Goal: Task Accomplishment & Management: Use online tool/utility

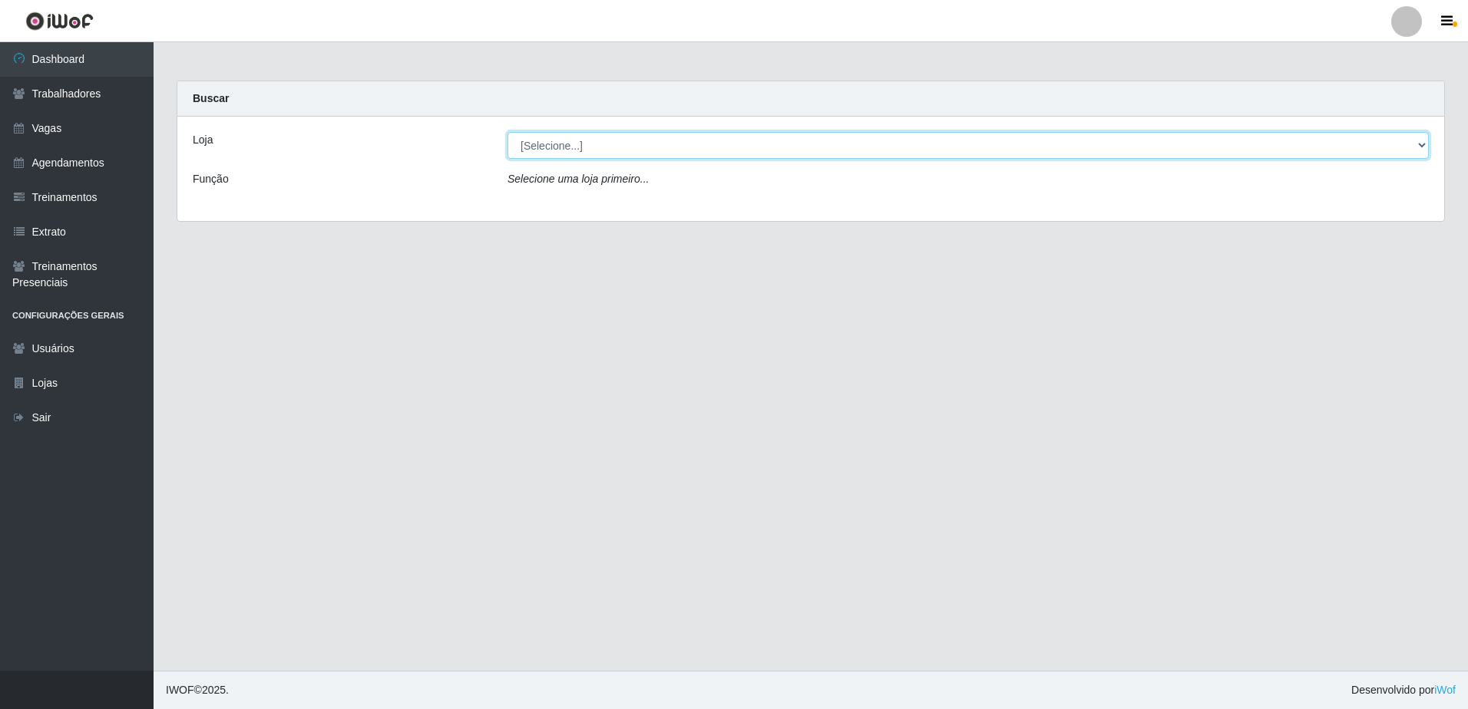
click at [1418, 145] on select "[Selecione...] [GEOGRAPHIC_DATA] - [GEOGRAPHIC_DATA] - [GEOGRAPHIC_DATA] - [GEO…" at bounding box center [967, 145] width 921 height 27
select select "505"
click at [507, 132] on select "[Selecione...] [GEOGRAPHIC_DATA] - [GEOGRAPHIC_DATA] - [GEOGRAPHIC_DATA] - [GEO…" at bounding box center [967, 145] width 921 height 27
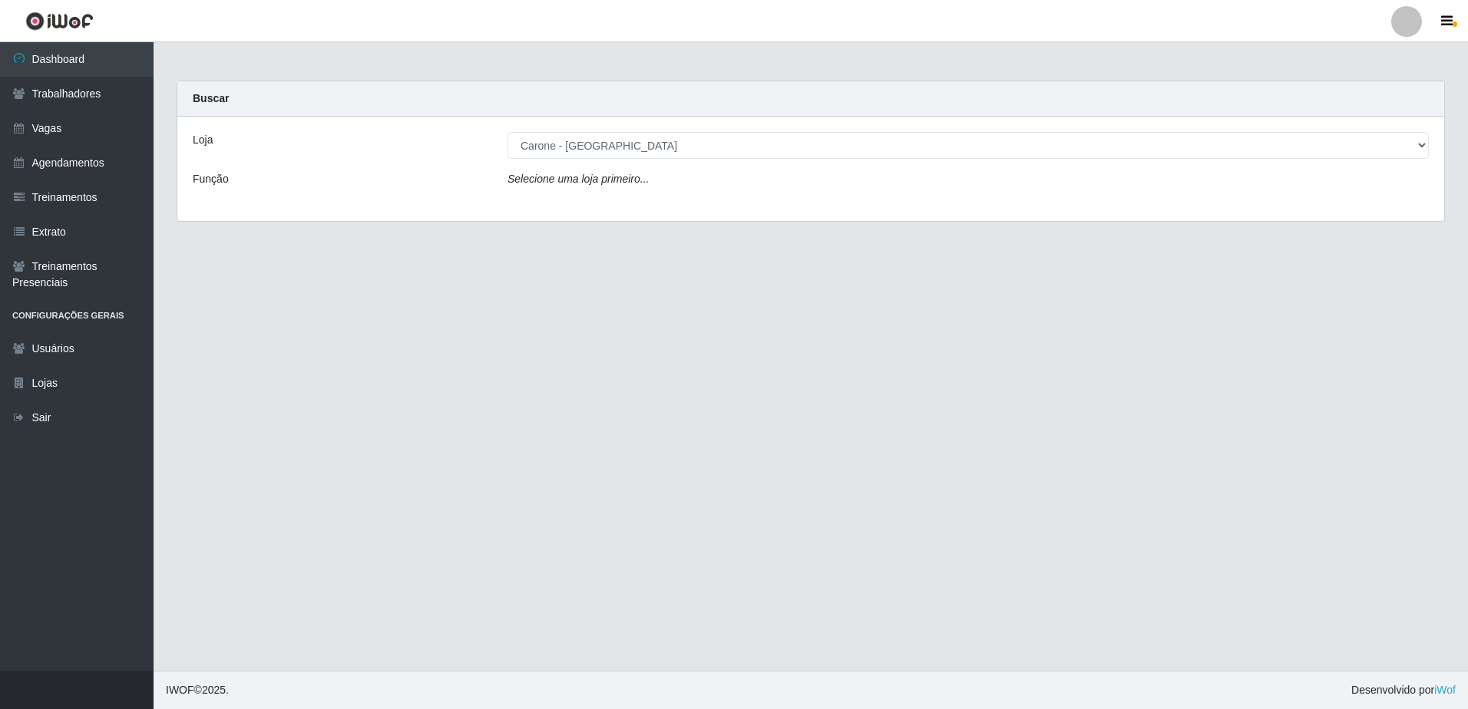
click at [813, 204] on div "Loja [Selecione...] [GEOGRAPHIC_DATA] - [GEOGRAPHIC_DATA] - [GEOGRAPHIC_DATA] -…" at bounding box center [810, 169] width 1267 height 104
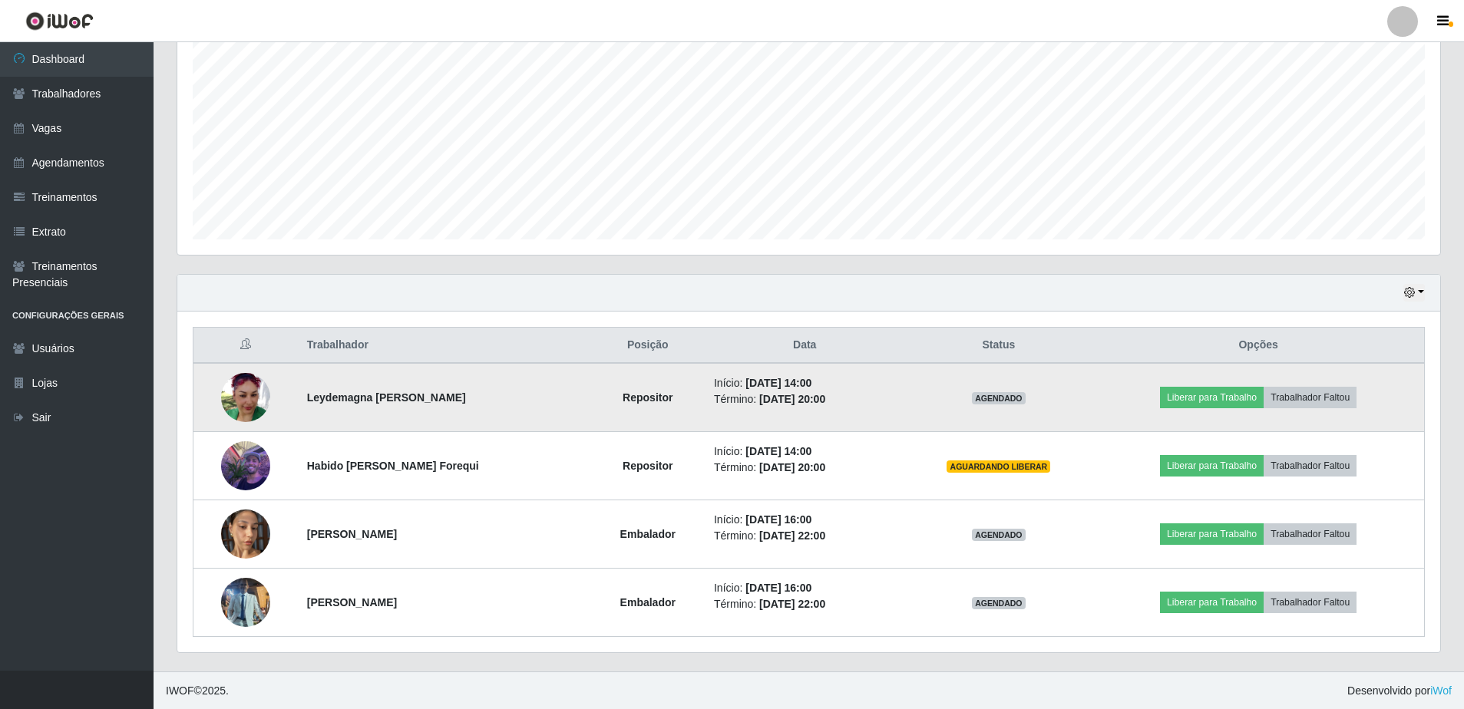
scroll to position [310, 0]
click at [1217, 385] on td "Liberar para Trabalho Trabalhador Faltou" at bounding box center [1258, 396] width 332 height 69
click at [1184, 395] on button "Liberar para Trabalho" at bounding box center [1212, 396] width 104 height 21
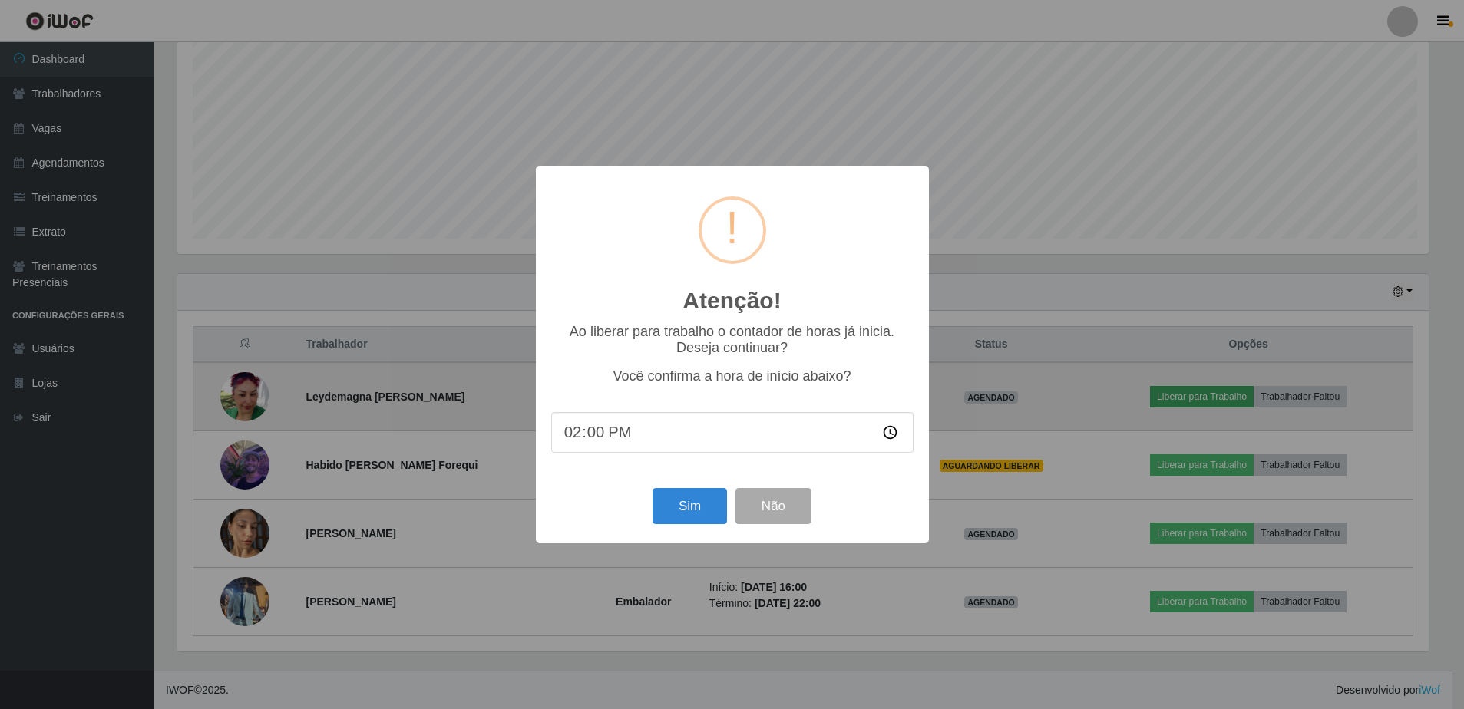
scroll to position [319, 1255]
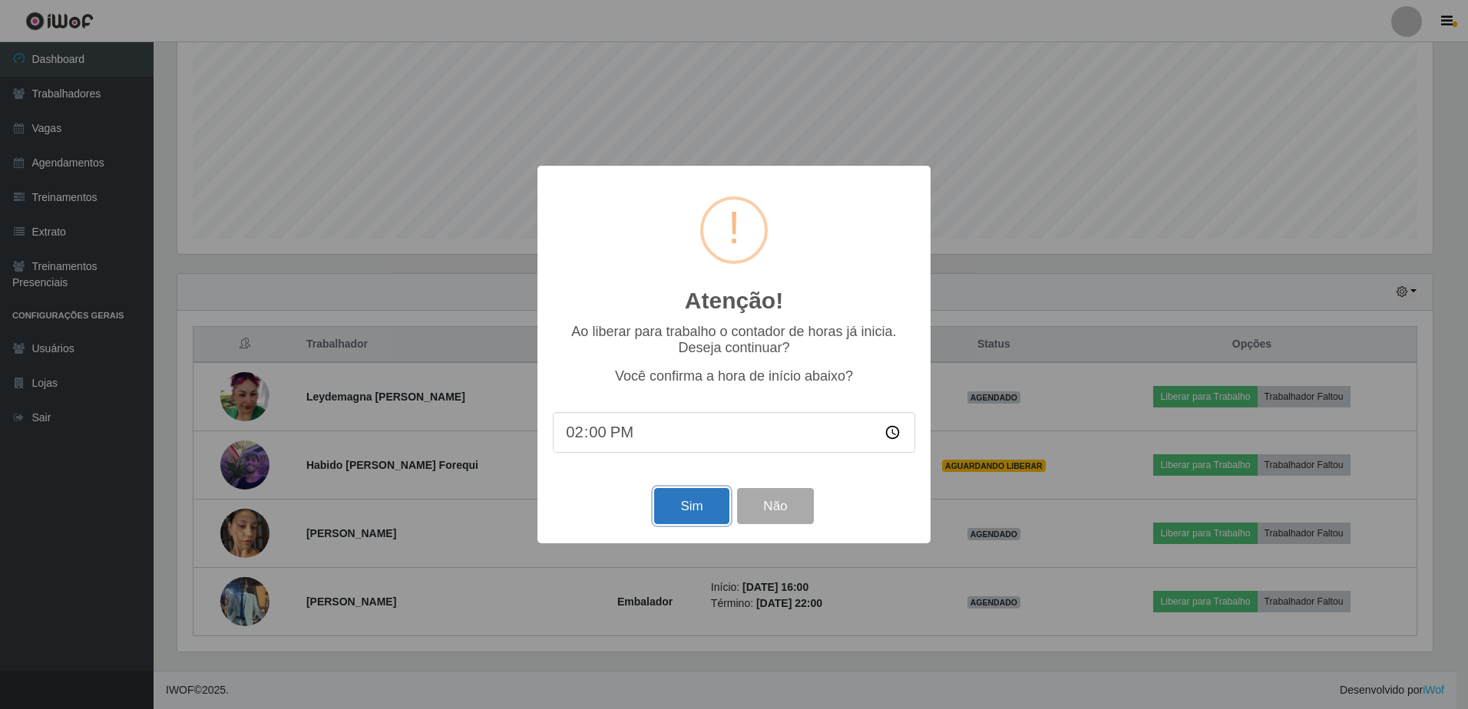
click at [696, 505] on button "Sim" at bounding box center [691, 506] width 74 height 36
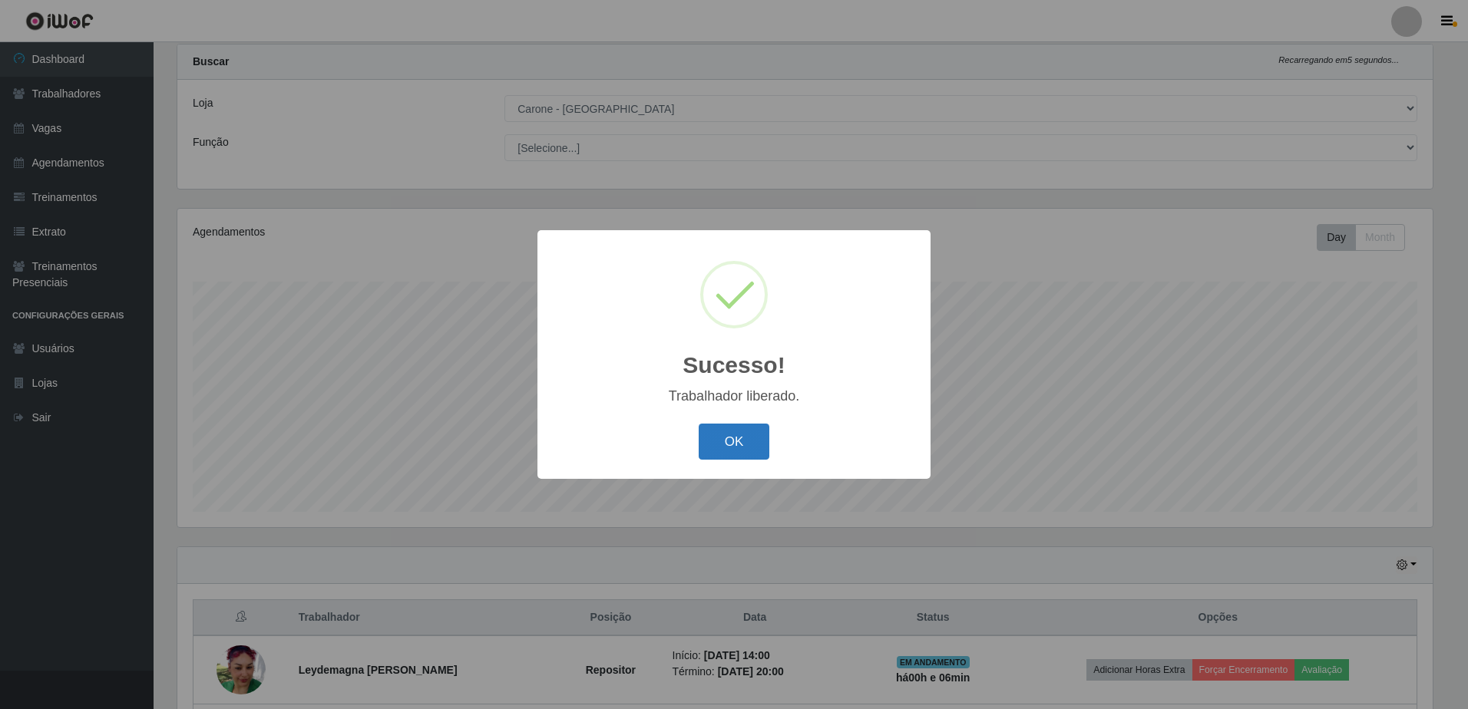
click at [724, 443] on button "OK" at bounding box center [734, 442] width 71 height 36
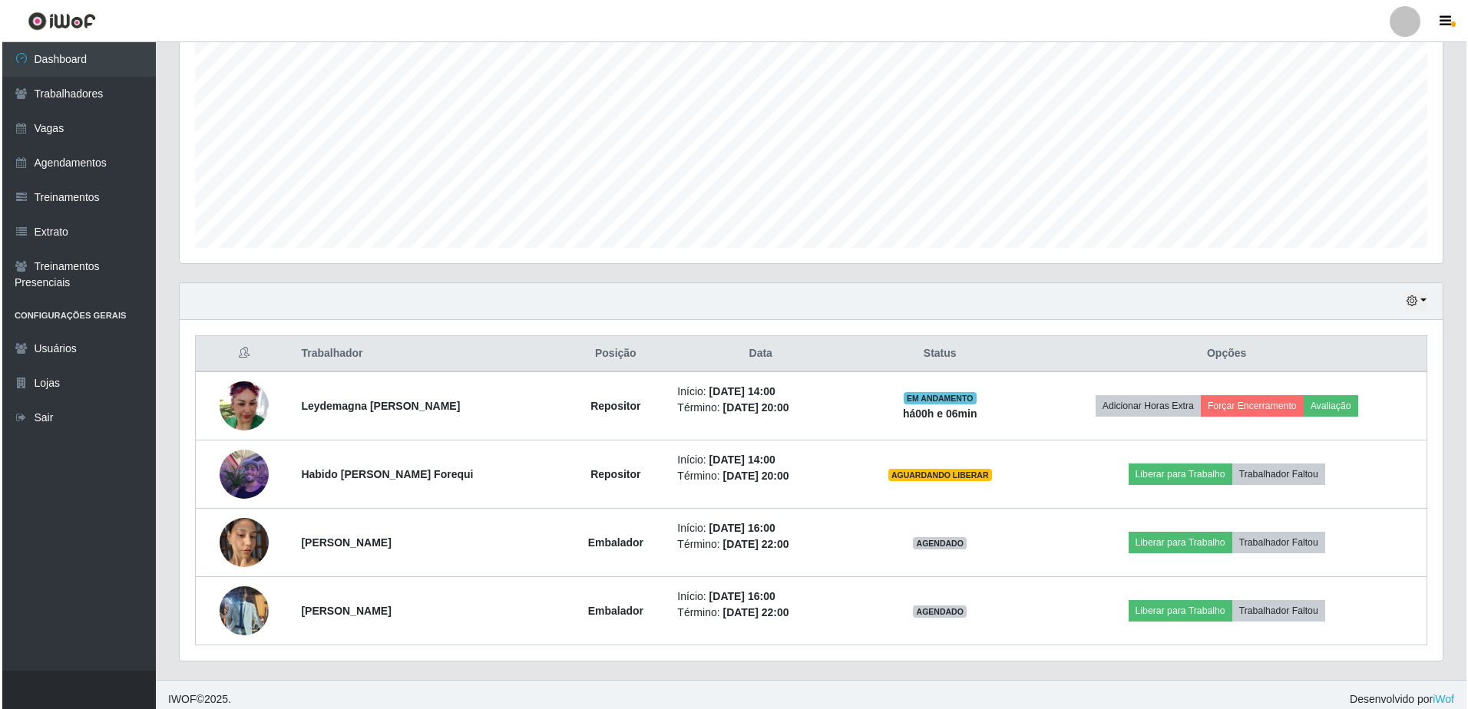
scroll to position [310, 0]
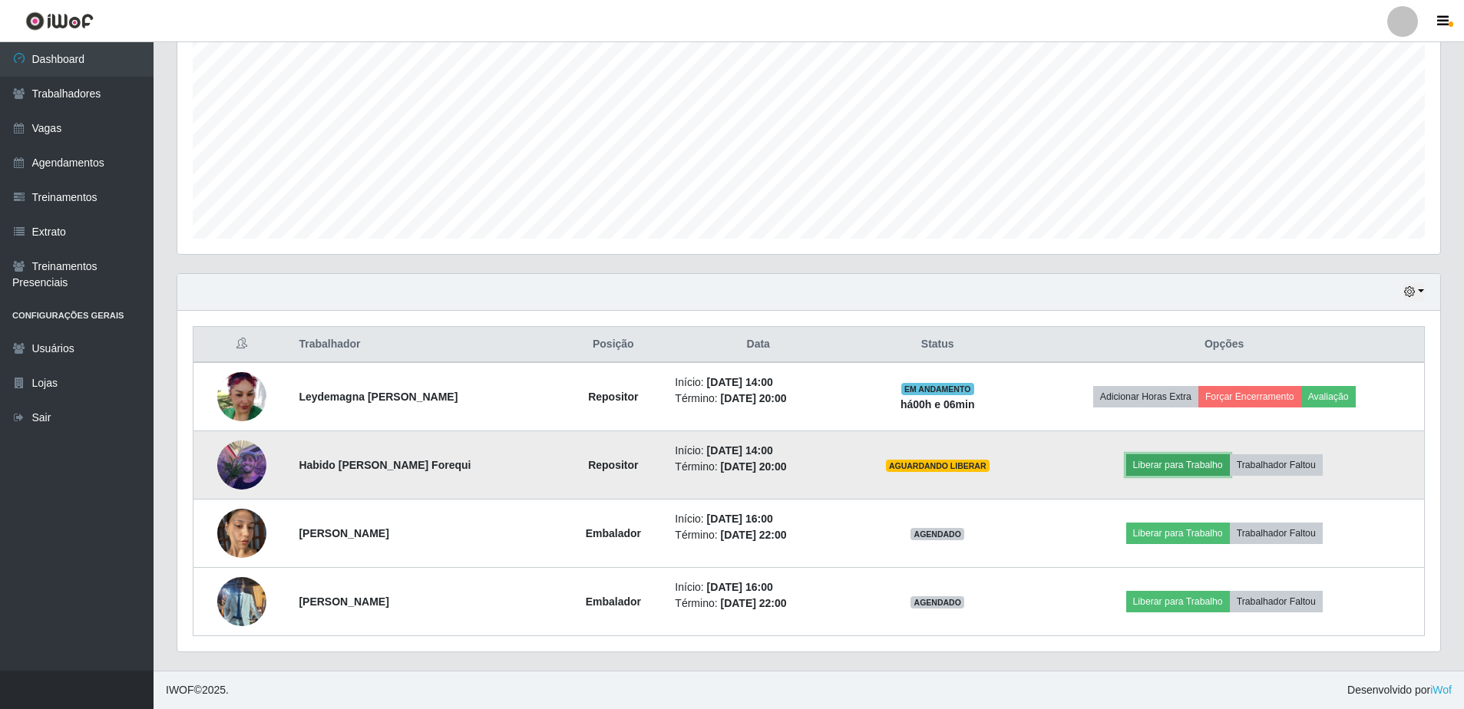
click at [1178, 466] on button "Liberar para Trabalho" at bounding box center [1178, 464] width 104 height 21
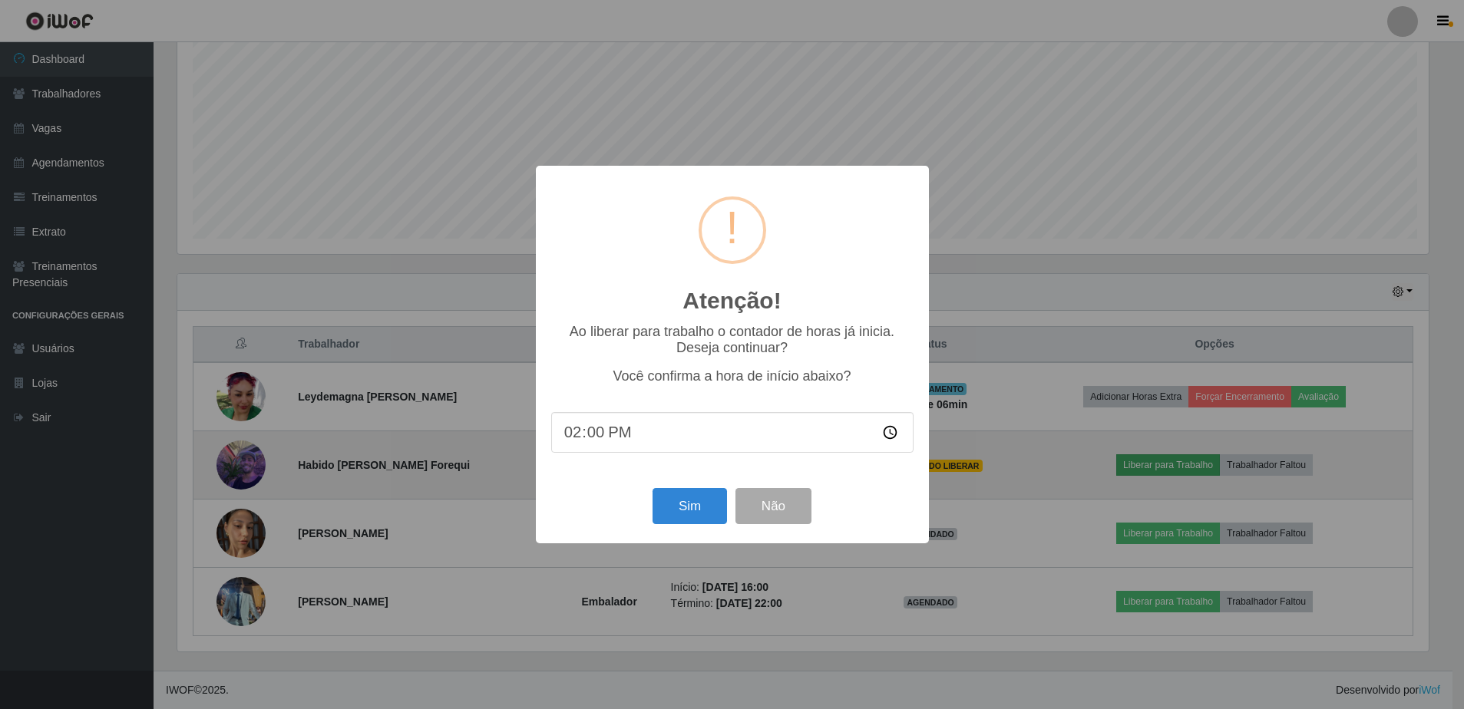
scroll to position [319, 1255]
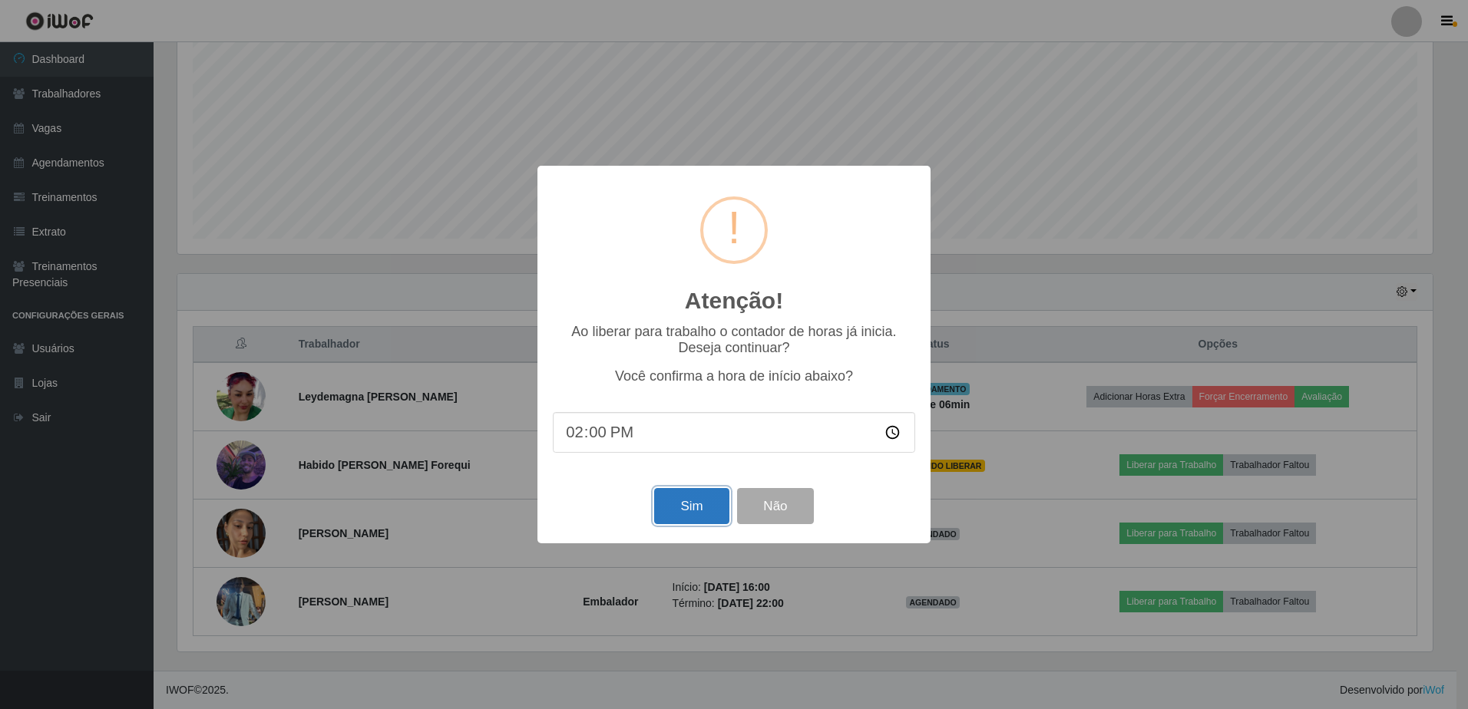
click at [672, 504] on button "Sim" at bounding box center [691, 506] width 74 height 36
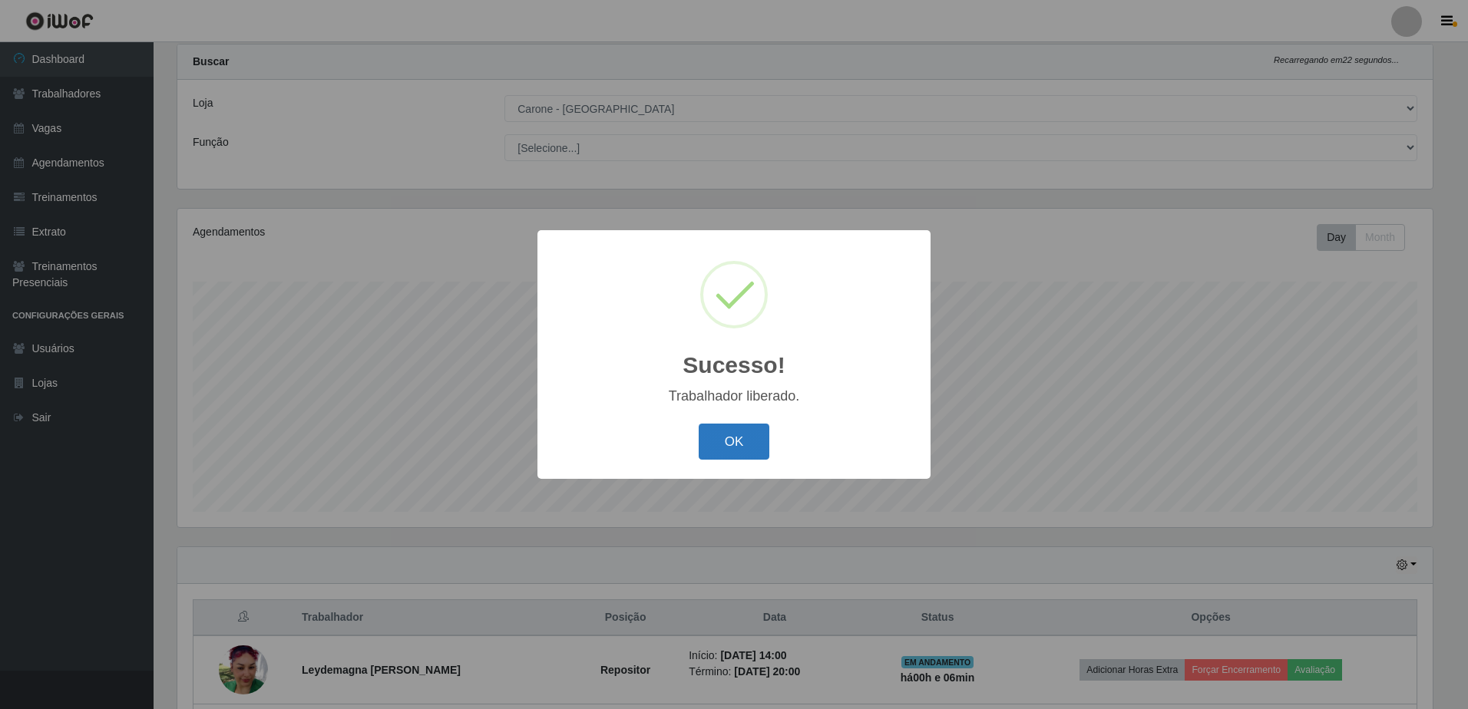
click at [738, 430] on button "OK" at bounding box center [734, 442] width 71 height 36
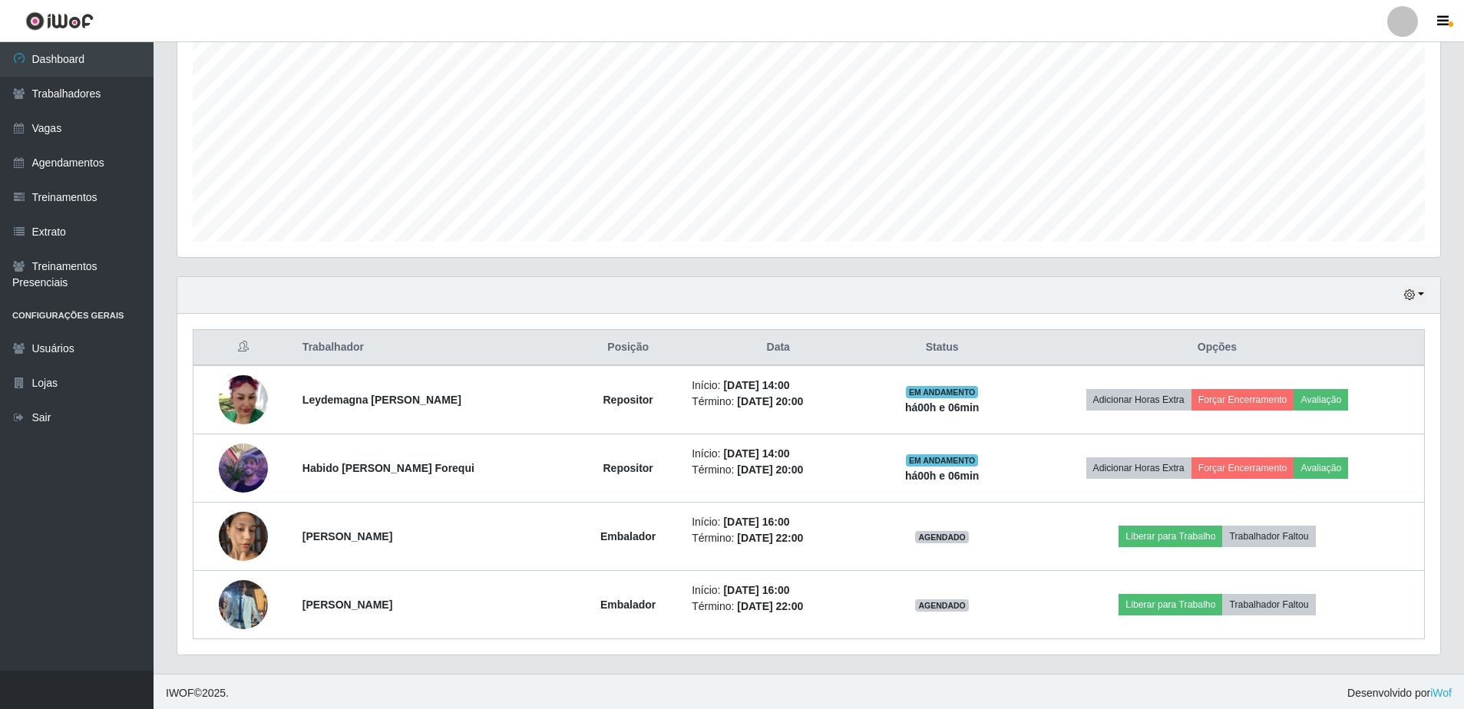
scroll to position [310, 0]
